Goal: Ask a question

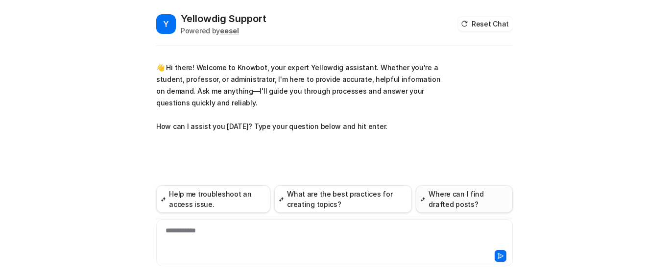
click at [462, 194] on button "Where can I find drafted posts?" at bounding box center [464, 198] width 97 height 27
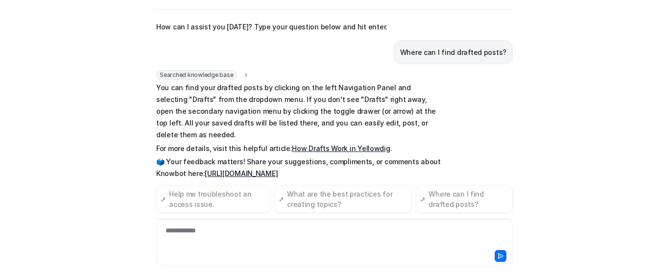
scroll to position [75, 0]
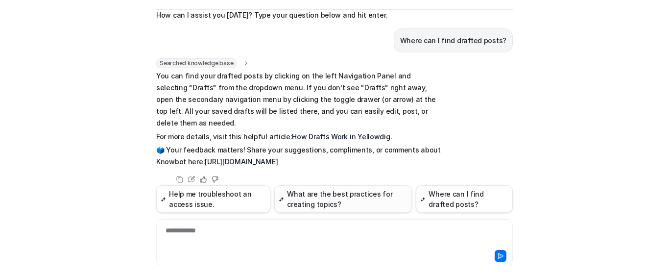
click at [345, 198] on button "What are the best practices for creating topics?" at bounding box center [343, 198] width 138 height 27
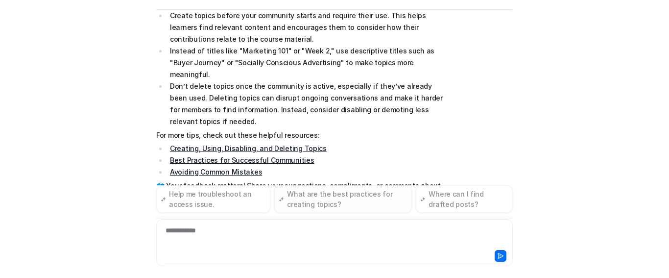
scroll to position [394, 0]
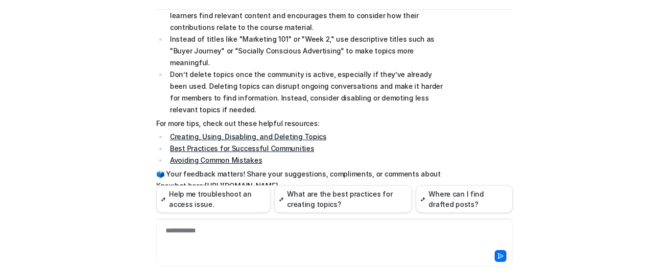
click at [166, 233] on div "**********" at bounding box center [335, 236] width 352 height 23
click at [498, 254] on icon at bounding box center [500, 255] width 5 height 5
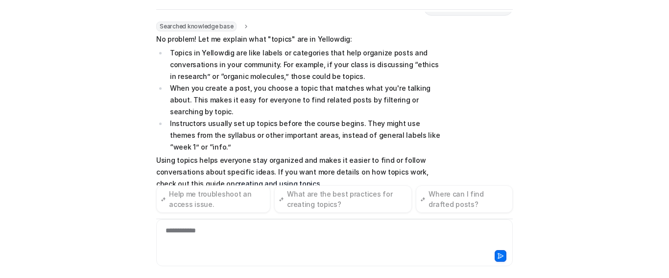
scroll to position [628, 0]
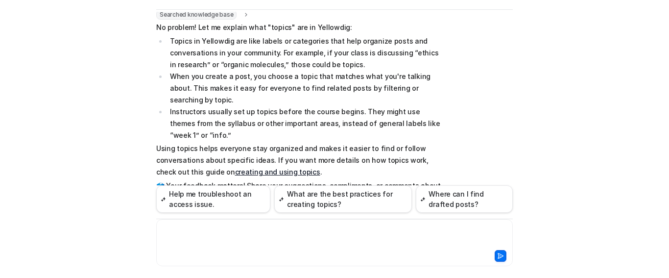
click at [191, 234] on div at bounding box center [335, 236] width 352 height 23
click at [197, 230] on div "**********" at bounding box center [335, 236] width 352 height 23
click at [212, 230] on div "**********" at bounding box center [335, 236] width 352 height 23
click at [497, 254] on icon at bounding box center [500, 255] width 7 height 7
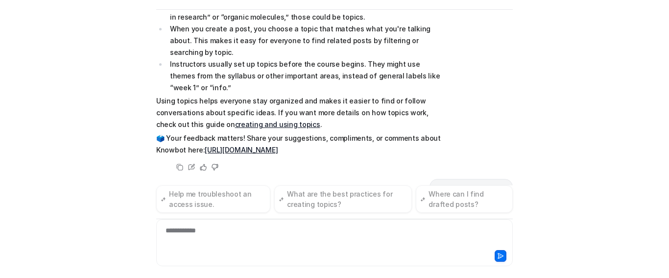
scroll to position [692, 0]
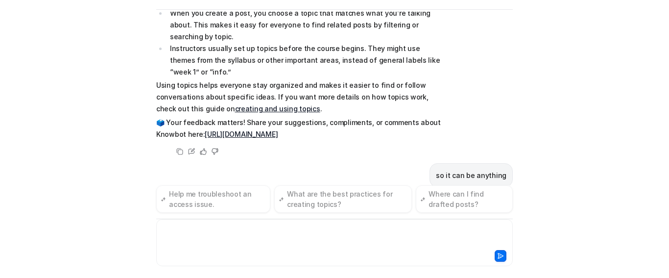
click at [173, 230] on div at bounding box center [335, 236] width 352 height 23
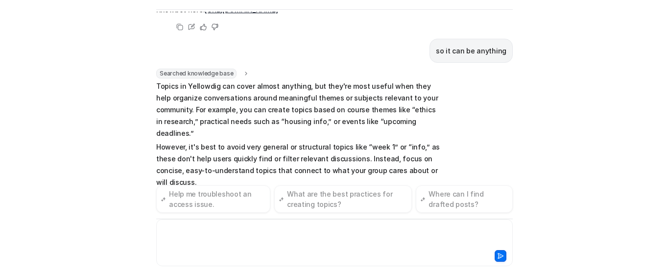
scroll to position [828, 0]
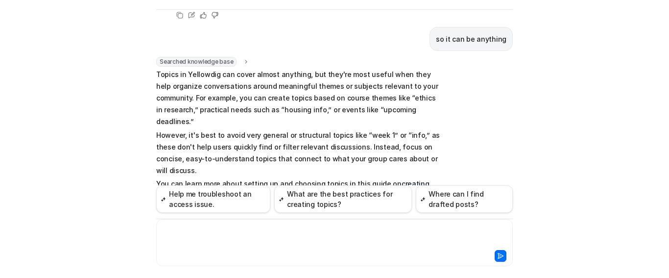
click at [166, 230] on div at bounding box center [335, 236] width 352 height 23
click at [160, 234] on div at bounding box center [335, 236] width 352 height 23
click at [498, 256] on icon at bounding box center [500, 255] width 7 height 7
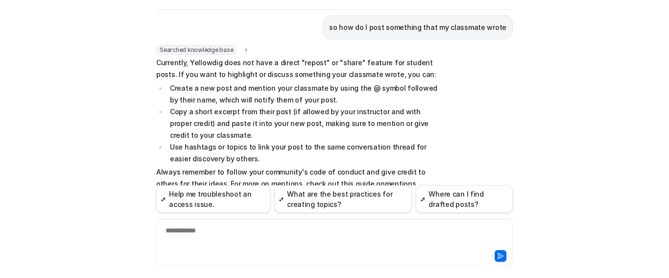
scroll to position [36, 0]
